Goal: Information Seeking & Learning: Learn about a topic

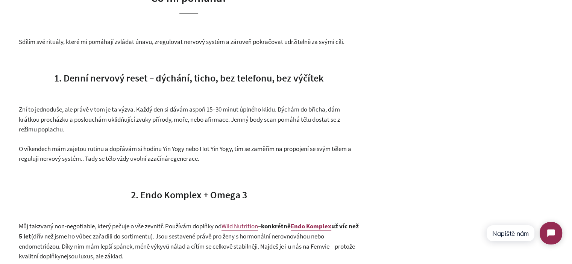
scroll to position [1165, 0]
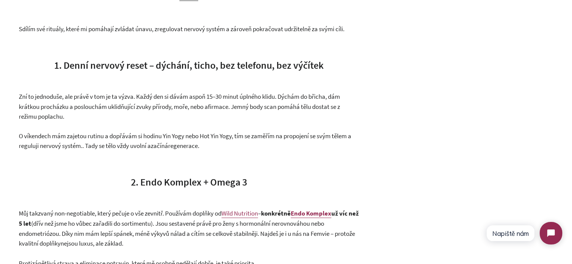
click at [194, 65] on span "1. Denní nervový reset – dýchání, ticho, bez telefonu, bez výčítek" at bounding box center [188, 65] width 269 height 12
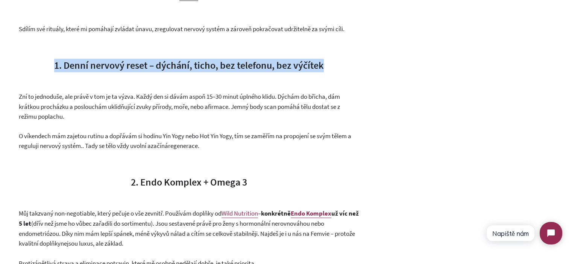
click at [194, 65] on span "1. Denní nervový reset – dýchání, ticho, bez telefonu, bez výčítek" at bounding box center [188, 65] width 269 height 12
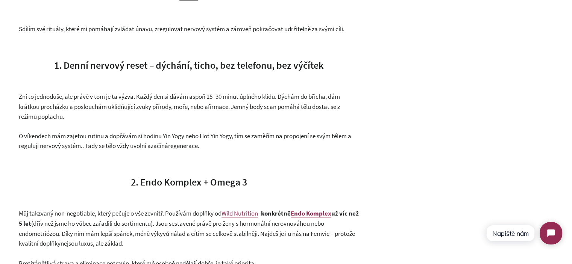
click at [194, 102] on p "Zní to jednoduše, ale právě v tom je ta výzva. Každý den si dávám aspoň 15 – 30…" at bounding box center [189, 107] width 340 height 30
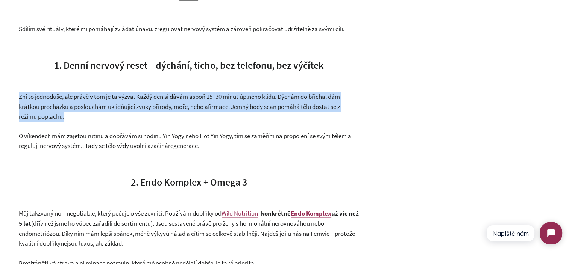
drag, startPoint x: 194, startPoint y: 102, endPoint x: 167, endPoint y: 76, distance: 38.0
click at [167, 76] on div "Real Talk: Founder Corner Opravdově. Bez filtru. Sdílím, co mi pomáhá zvládat ú…" at bounding box center [189, 106] width 340 height 2021
click at [167, 75] on div "Real Talk: Founder Corner Opravdově. Bez filtru. Sdílím, co mi pomáhá zvládat ú…" at bounding box center [189, 106] width 340 height 2021
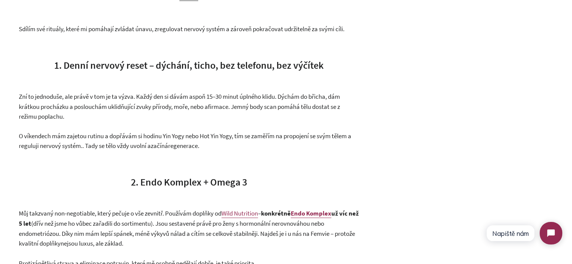
click at [167, 71] on h3 "1. Denní nervový reset – dýchání, ticho, bez telefonu, bez výčítek" at bounding box center [189, 66] width 340 height 14
click at [170, 65] on span "1. Denní nervový reset – dýchání, ticho, bez telefonu, bez výčítek" at bounding box center [188, 65] width 269 height 12
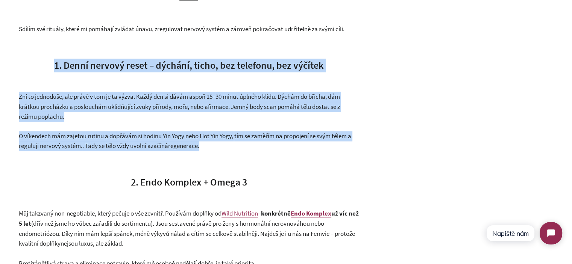
drag, startPoint x: 170, startPoint y: 65, endPoint x: 221, endPoint y: 145, distance: 95.0
click at [219, 146] on div "Real Talk: Founder Corner Opravdově. Bez filtru. Sdílím, co mi pomáhá zvládat ú…" at bounding box center [189, 106] width 340 height 2021
click at [221, 145] on p "O víkendech mám zajetou rutinu a dopřávám si hodinu Yin Yogy nebo Hot Yin Yogy,…" at bounding box center [189, 141] width 340 height 20
drag, startPoint x: 222, startPoint y: 145, endPoint x: 51, endPoint y: 57, distance: 192.2
click at [51, 57] on div "Real Talk: Founder Corner Opravdově. Bez filtru. Sdílím, co mi pomáhá zvládat ú…" at bounding box center [189, 106] width 340 height 2021
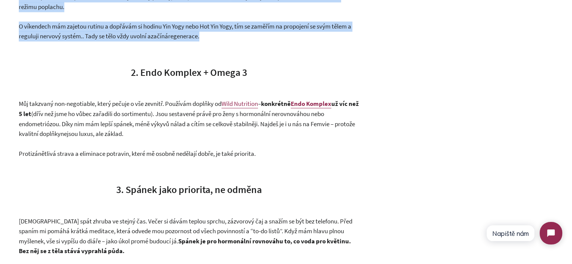
scroll to position [1278, 0]
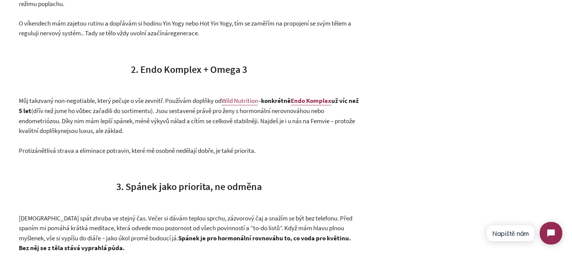
click at [70, 107] on span "(dřív než jsme ho vůbec zařadili do sortimentu). Jsou sestavené právě pro ženy …" at bounding box center [187, 121] width 336 height 28
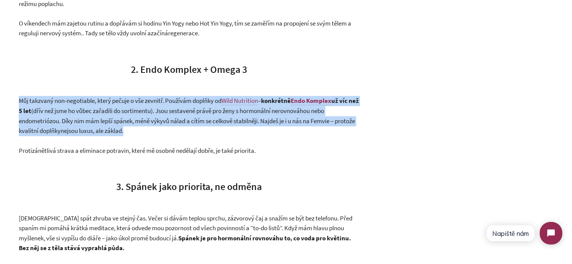
click at [70, 107] on span "(dřív než jsme ho vůbec zařadili do sortimentu). Jsou sestavené právě pro ženy …" at bounding box center [187, 121] width 336 height 28
click at [173, 123] on span "(dřív než jsme ho vůbec zařadili do sortimentu). Jsou sestavené právě pro ženy …" at bounding box center [187, 121] width 336 height 28
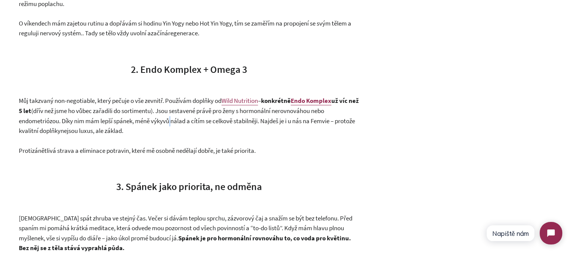
click at [173, 123] on span "(dřív než jsme ho vůbec zařadili do sortimentu). Jsou sestavené právě pro ženy …" at bounding box center [187, 121] width 336 height 28
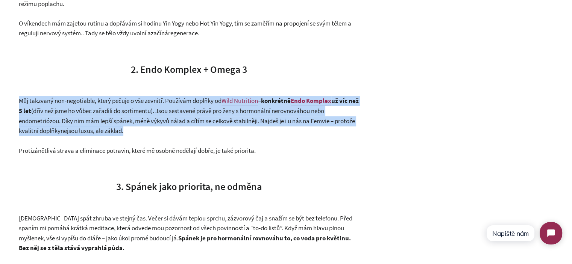
click at [173, 123] on span "(dřív než jsme ho vůbec zařadili do sortimentu). Jsou sestavené právě pro ženy …" at bounding box center [187, 121] width 336 height 28
click at [198, 130] on p "Můj takzvaný non-negotiable, který pečuje o vše zevnitř. Používám doplňky od Wi…" at bounding box center [189, 116] width 340 height 40
drag, startPoint x: 126, startPoint y: 125, endPoint x: 0, endPoint y: 98, distance: 129.2
click at [58, 101] on span "Můj takzvaný non-negotiable, který pečuje o vše zevnitř. Používám doplňky od" at bounding box center [120, 101] width 203 height 8
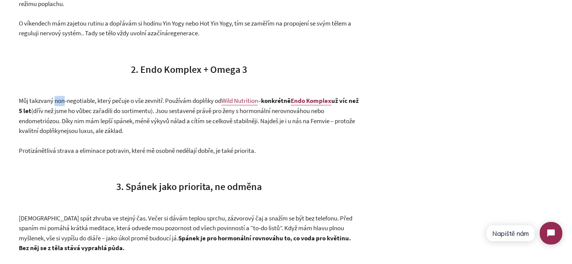
click at [58, 101] on span "Můj takzvaný non-negotiable, který pečuje o vše zevnitř. Používám doplňky od" at bounding box center [120, 101] width 203 height 8
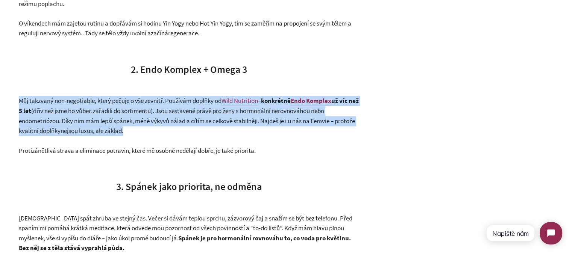
drag, startPoint x: 58, startPoint y: 101, endPoint x: 170, endPoint y: 122, distance: 113.9
click at [59, 101] on span "Můj takzvaný non-negotiable, který pečuje o vše zevnitř. Používám doplňky od" at bounding box center [120, 101] width 203 height 8
click at [189, 126] on p "Můj takzvaný non-negotiable, který pečuje o vše zevnitř. Používám doplňky od Wi…" at bounding box center [189, 116] width 340 height 40
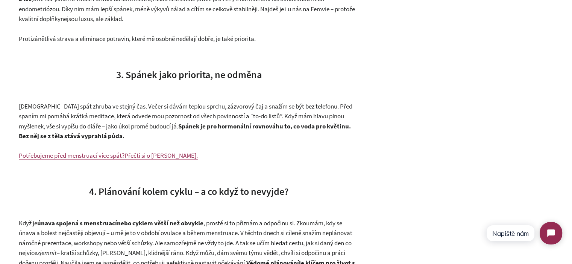
scroll to position [1390, 0]
click at [123, 76] on span "3. Spánek jako priorita, ne odměna" at bounding box center [188, 73] width 145 height 12
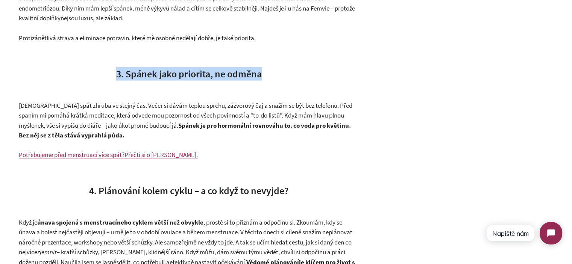
click at [123, 76] on span "3. Spánek jako priorita, ne odměna" at bounding box center [188, 73] width 145 height 12
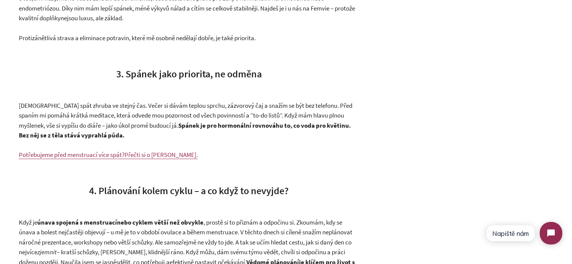
click at [197, 130] on p "[DEMOGRAPHIC_DATA] spát zhruba ve stejný čas. Večer si dávám teplou sprchu, záz…" at bounding box center [189, 120] width 340 height 40
click at [196, 127] on strong "Spánek je pro hormonální rovnováhu to, co voda pro květinu. Bez něj se z těla s…" at bounding box center [185, 130] width 332 height 18
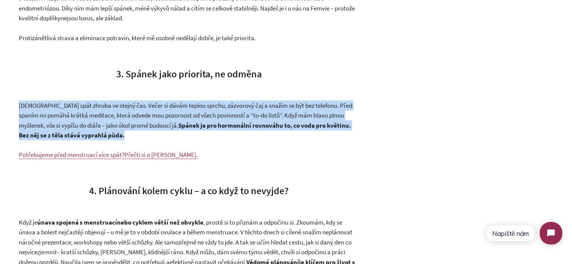
click at [196, 127] on strong "Spánek je pro hormonální rovnováhu to, co voda pro květinu. Bez něj se z těla s…" at bounding box center [185, 130] width 332 height 18
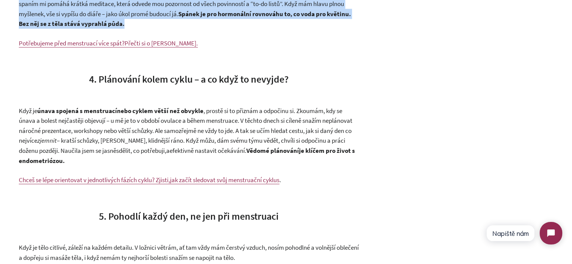
scroll to position [1503, 0]
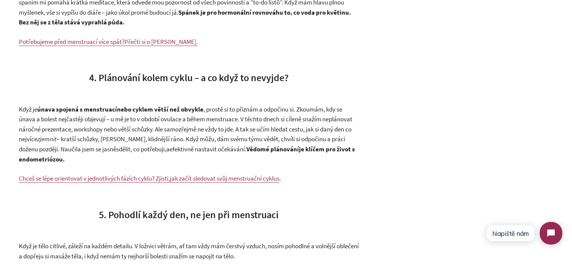
click at [217, 112] on span "nebo cyklem větší než obvykle , prostě si to přiznám a odpočinu si. Zkoumám, kd…" at bounding box center [185, 124] width 333 height 38
click at [127, 76] on span "4. Plánování kolem cyklu – a co když to nevyjde?" at bounding box center [189, 77] width 200 height 12
click at [128, 76] on span "4. Plánování kolem cyklu – a co když to nevyjde?" at bounding box center [189, 77] width 200 height 12
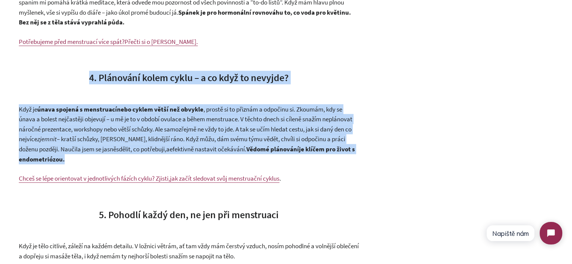
drag, startPoint x: 128, startPoint y: 76, endPoint x: 158, endPoint y: 126, distance: 58.6
click at [158, 126] on span "nebo cyklem větší než obvykle , prostě si to přiznám a odpočinu si. Zkoumám, kd…" at bounding box center [185, 124] width 333 height 38
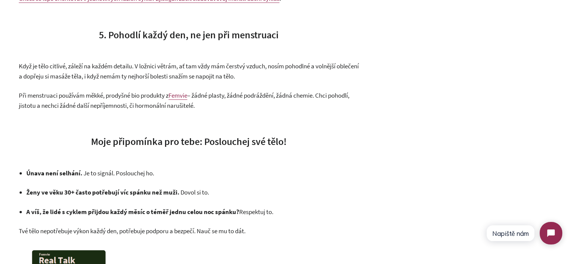
scroll to position [1691, 0]
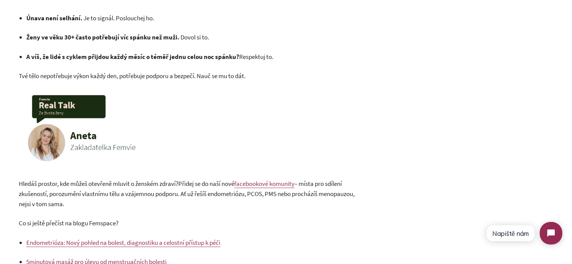
scroll to position [1841, 0]
